Goal: Transaction & Acquisition: Purchase product/service

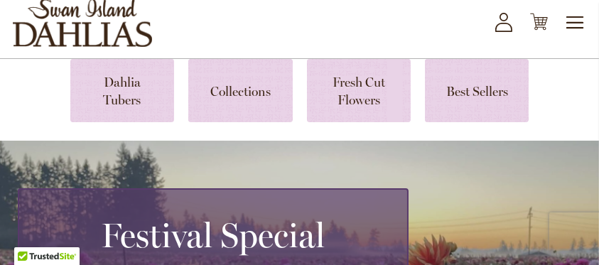
scroll to position [95, 0]
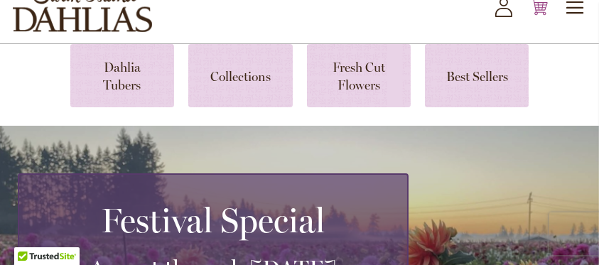
click at [544, 16] on icon "Cart .cls-1 { fill: #231f20; }" at bounding box center [539, 7] width 18 height 18
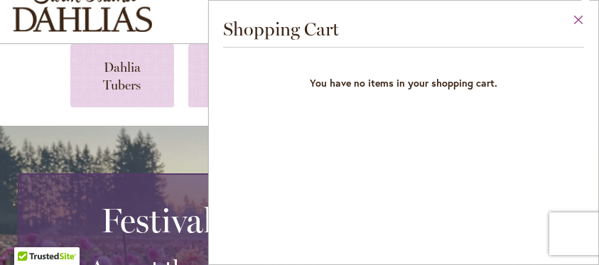
click at [576, 17] on button "Close" at bounding box center [578, 23] width 39 height 45
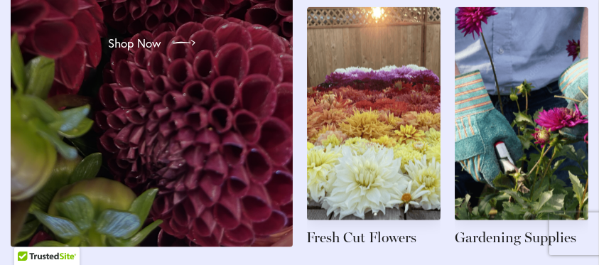
scroll to position [1800, 0]
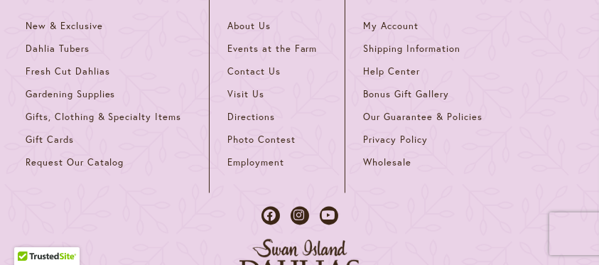
scroll to position [2937, 0]
